Goal: Navigation & Orientation: Understand site structure

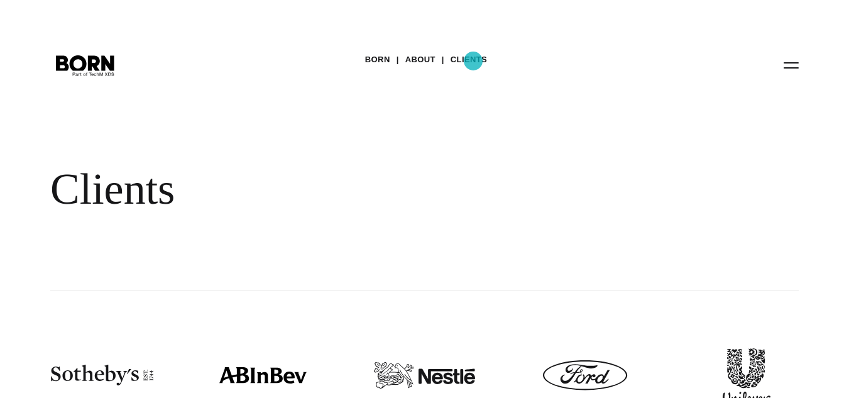
click at [473, 61] on link "Clients" at bounding box center [468, 59] width 36 height 19
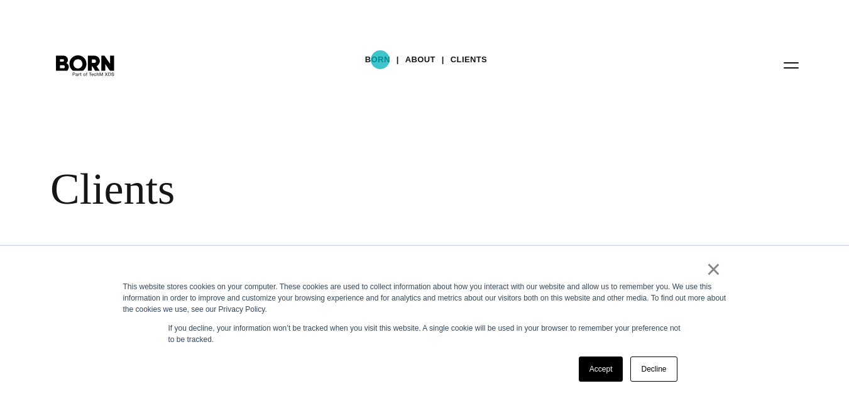
click at [380, 60] on link "BORN" at bounding box center [377, 59] width 25 height 19
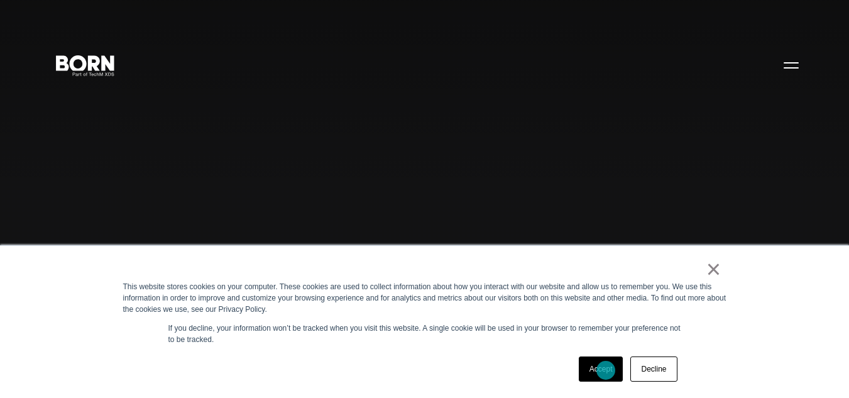
click at [605, 370] on link "Accept" at bounding box center [601, 368] width 45 height 25
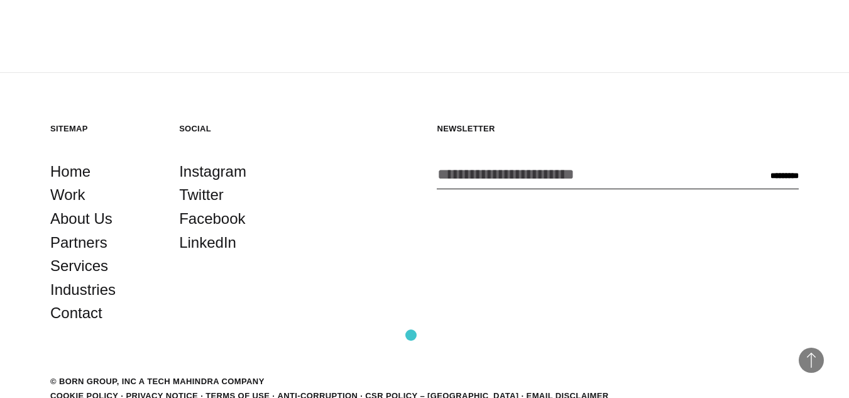
scroll to position [3016, 0]
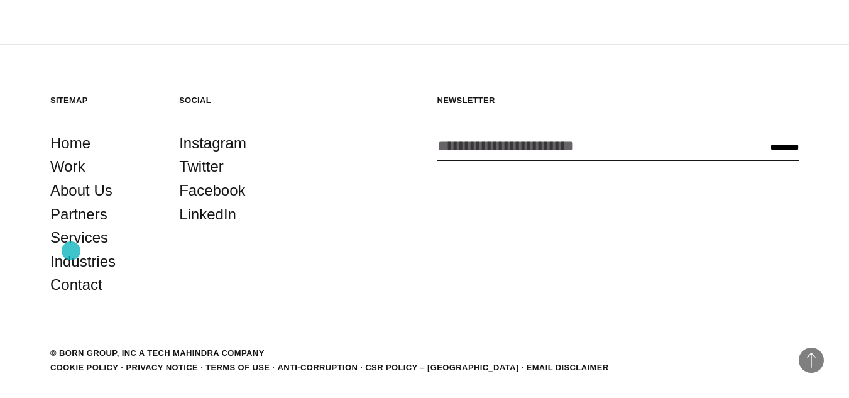
click at [71, 249] on link "Services" at bounding box center [79, 238] width 58 height 24
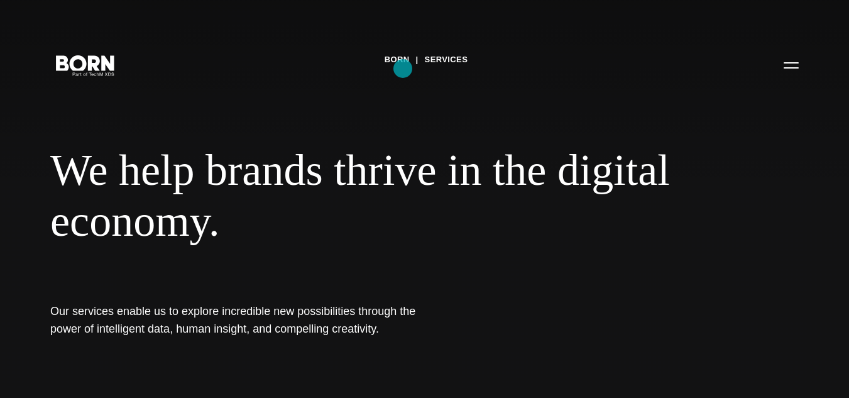
click at [403, 68] on link "BORN" at bounding box center [396, 59] width 25 height 19
